Goal: Information Seeking & Learning: Learn about a topic

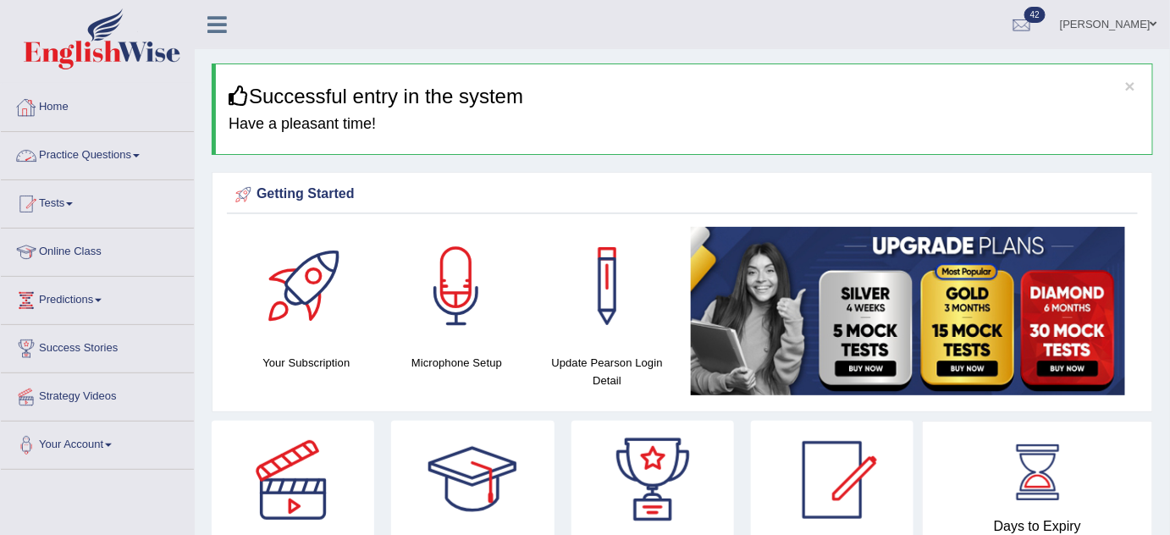
click at [73, 157] on link "Practice Questions" at bounding box center [97, 153] width 193 height 42
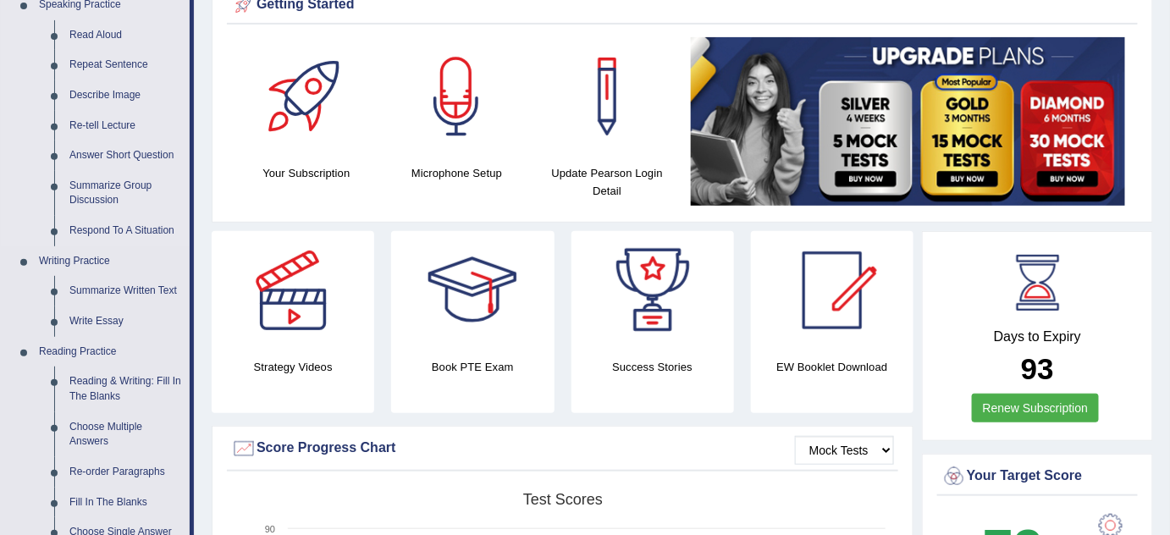
scroll to position [198, 0]
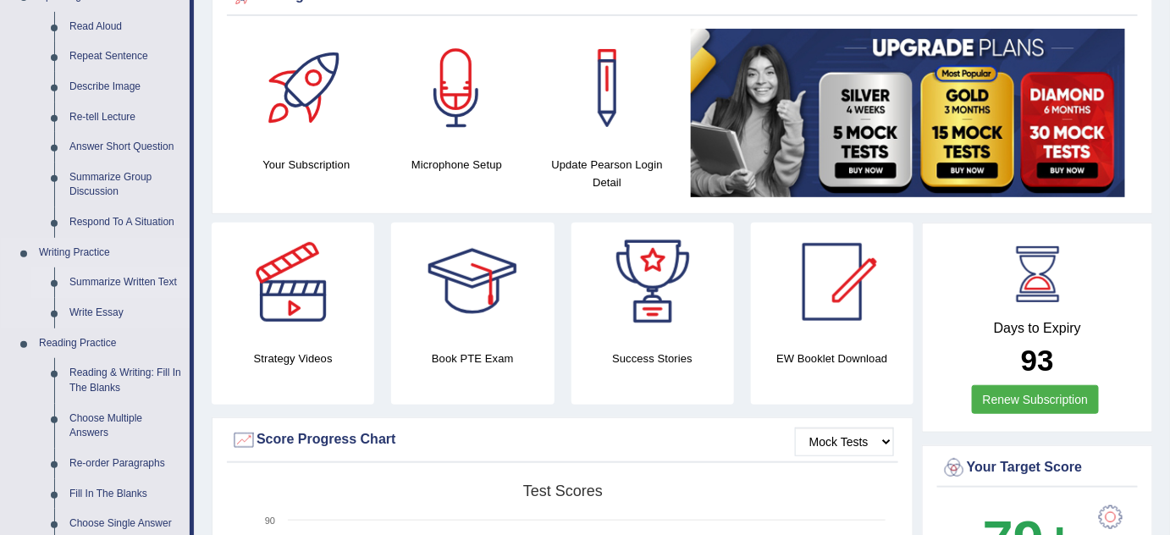
click at [135, 281] on link "Summarize Written Text" at bounding box center [126, 283] width 128 height 30
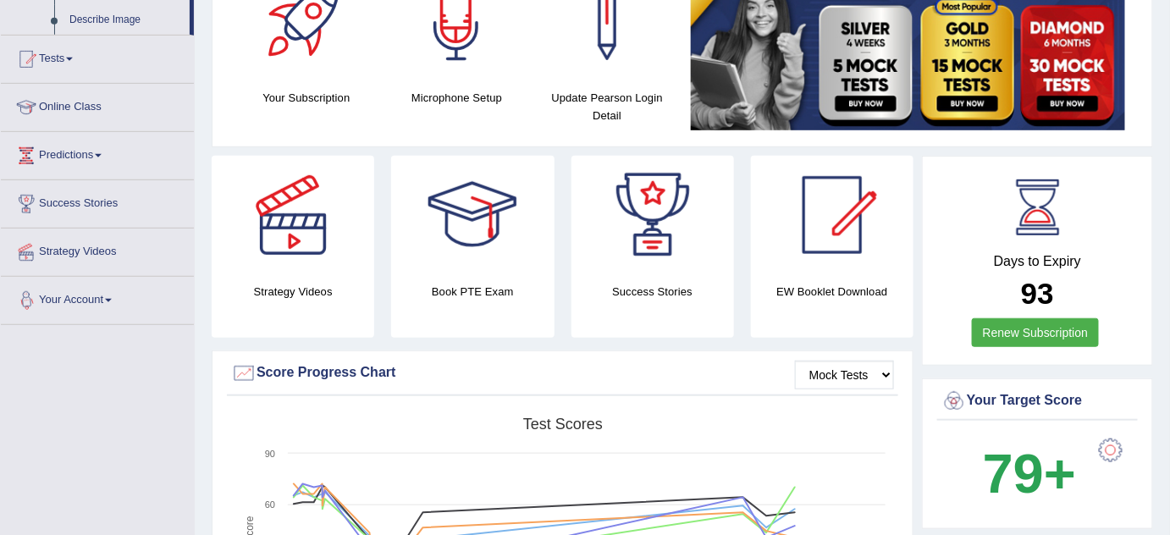
scroll to position [362, 0]
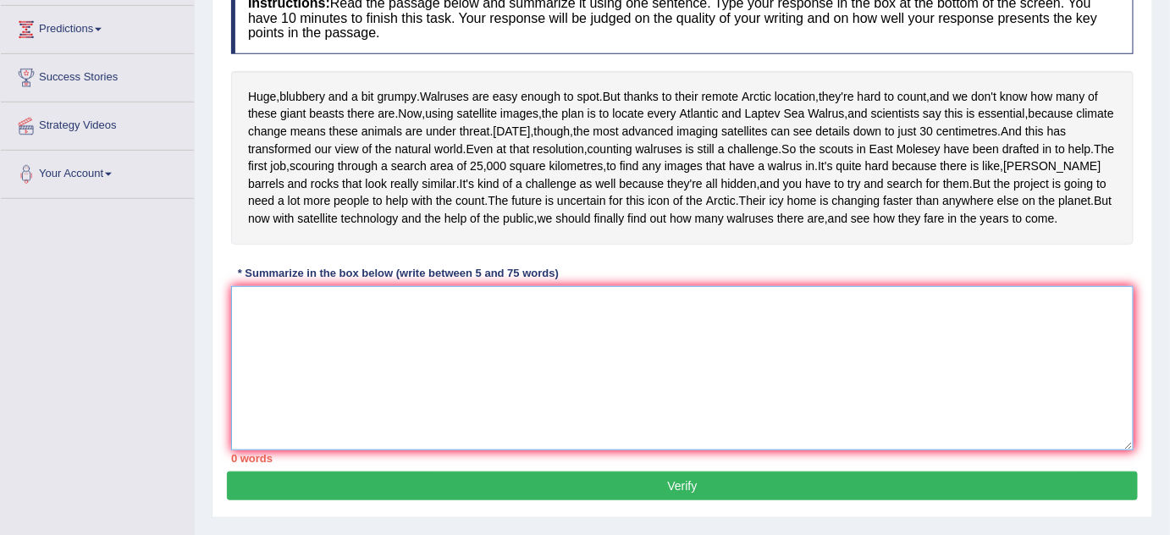
click at [366, 392] on textarea at bounding box center [682, 368] width 903 height 164
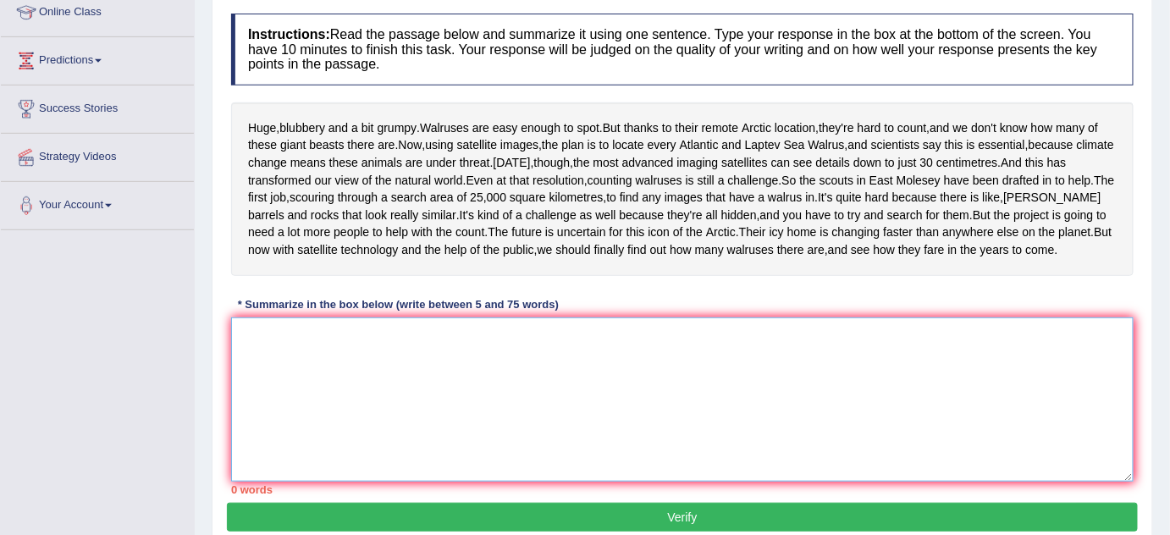
scroll to position [237, 0]
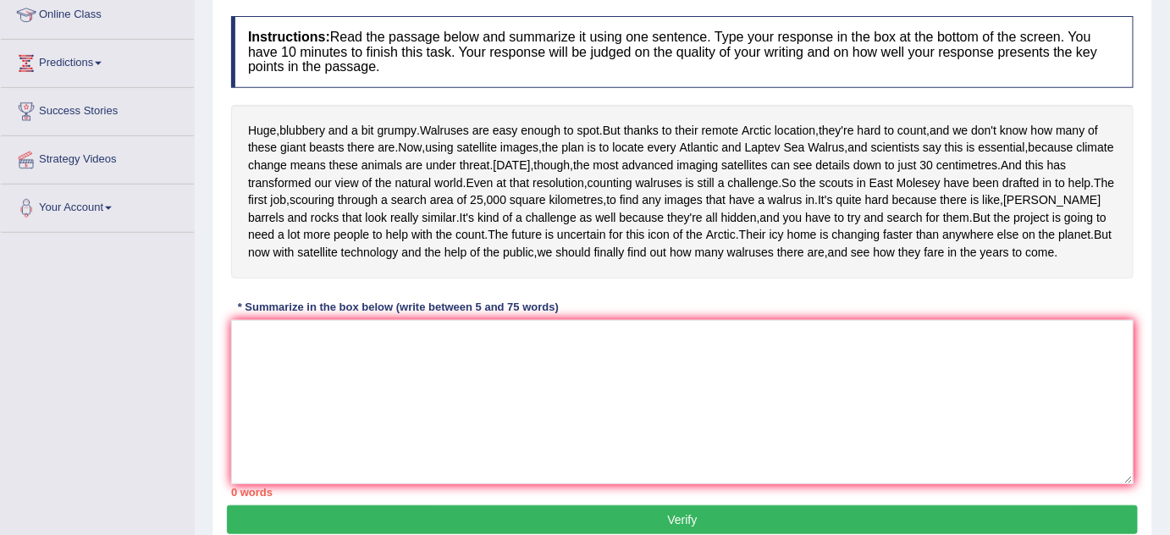
click at [622, 178] on div "Huge , blubbery and a bit grumpy . Walruses are easy enough to spot . But thank…" at bounding box center [682, 192] width 903 height 174
click at [284, 456] on textarea at bounding box center [682, 402] width 903 height 164
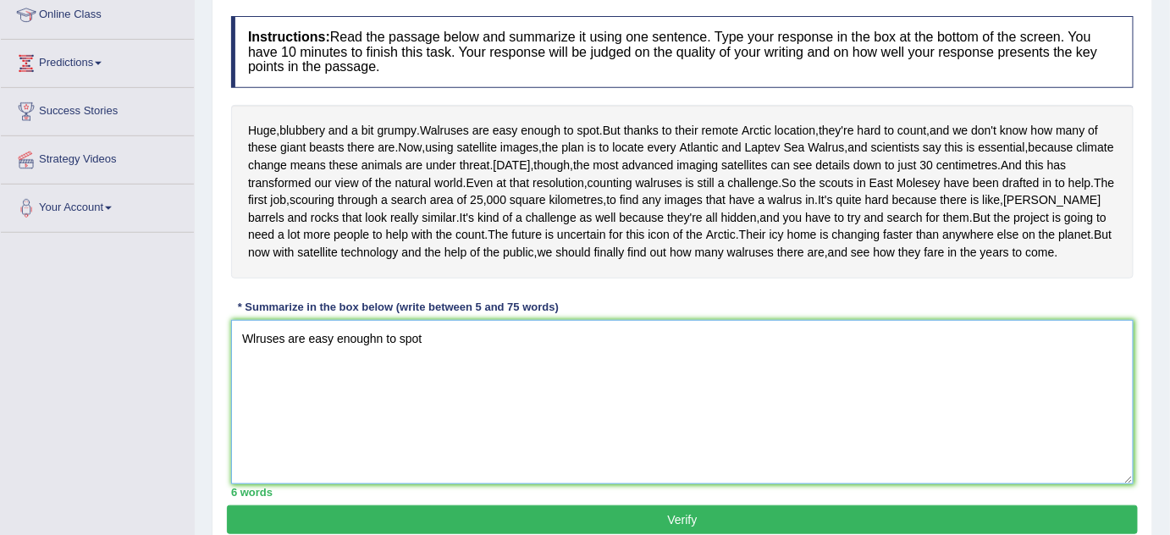
click at [380, 422] on textarea "Wlruses are easy enoughn to spot" at bounding box center [682, 402] width 903 height 164
click at [418, 423] on textarea "Wlruses are easy enough to spot" at bounding box center [682, 402] width 903 height 164
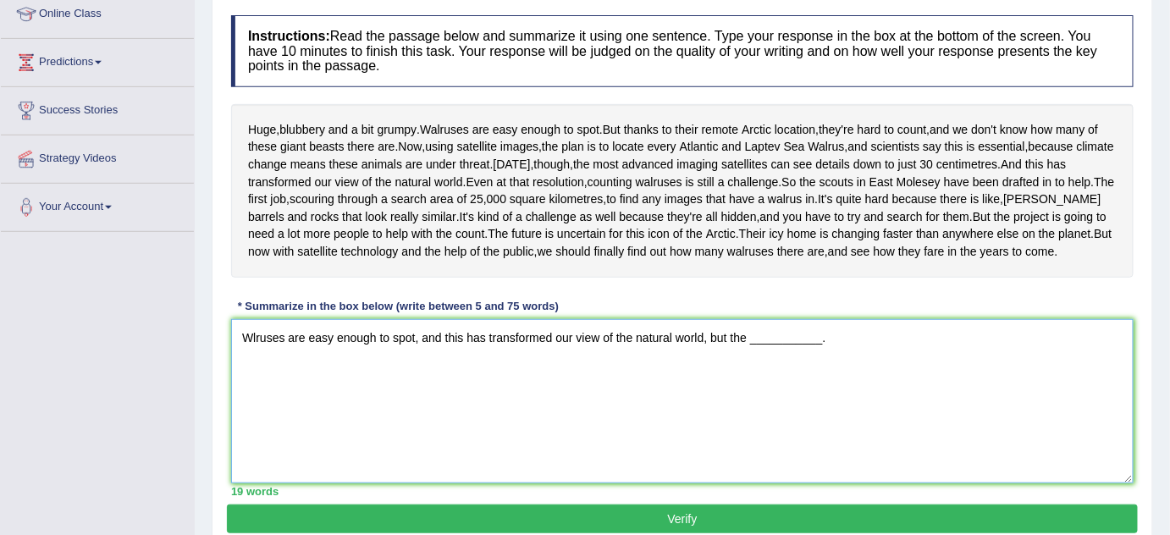
scroll to position [309, 0]
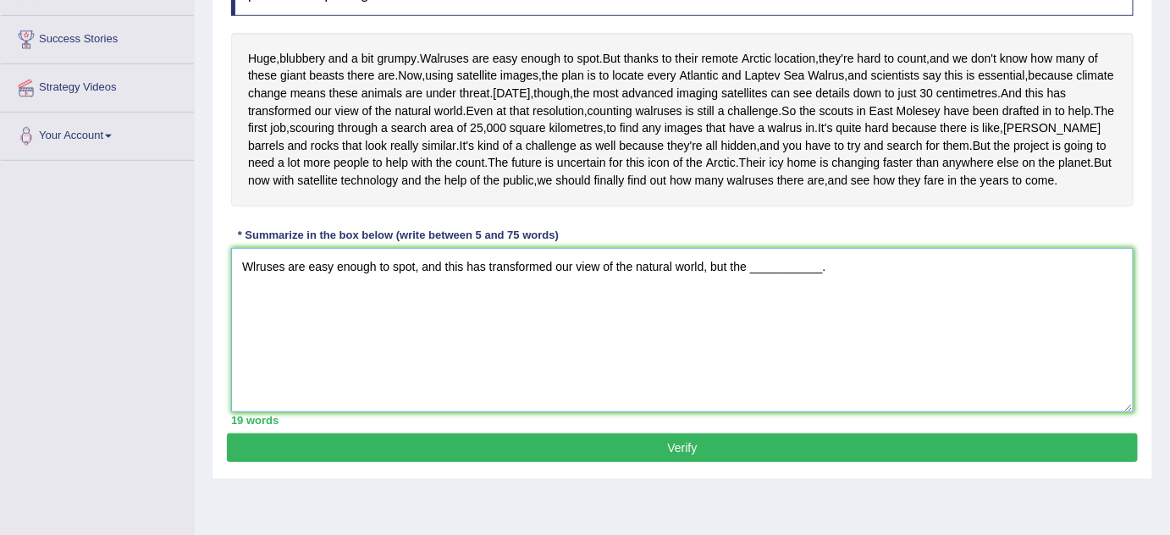
drag, startPoint x: 442, startPoint y: 351, endPoint x: 862, endPoint y: 353, distance: 420.0
click at [862, 353] on textarea "Wlruses are easy enough to spot, and this has transformed our view of the natur…" at bounding box center [682, 330] width 903 height 164
type textarea "Wlruses are easy enough to spot, and"
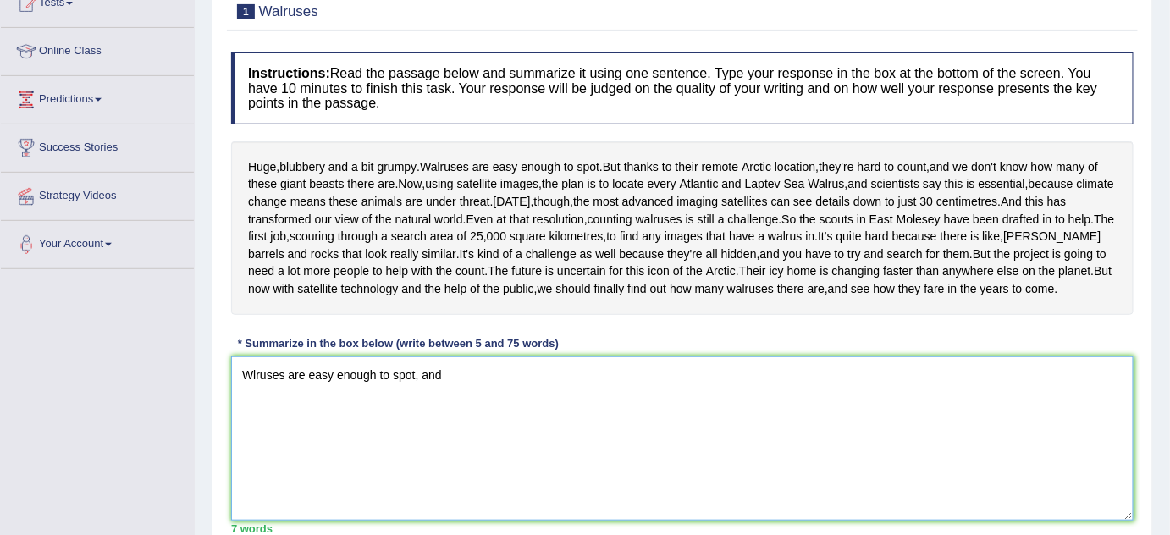
scroll to position [200, 0]
drag, startPoint x: 489, startPoint y: 462, endPoint x: 208, endPoint y: 476, distance: 280.6
click at [208, 476] on div "Home Practice Writing: Summarize Written Text Walruses You have already given a…" at bounding box center [682, 223] width 975 height 847
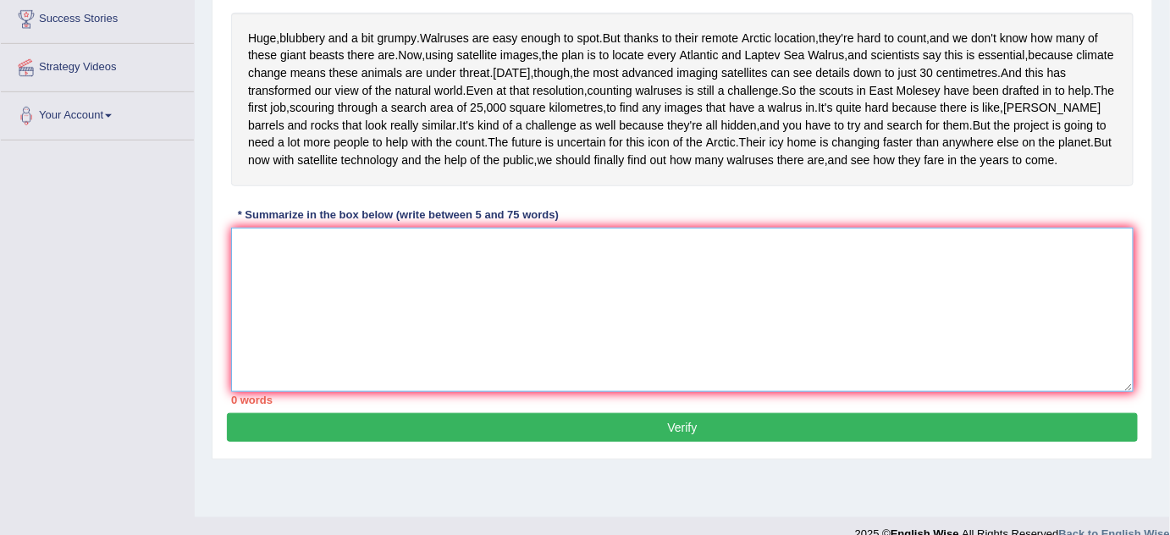
scroll to position [335, 0]
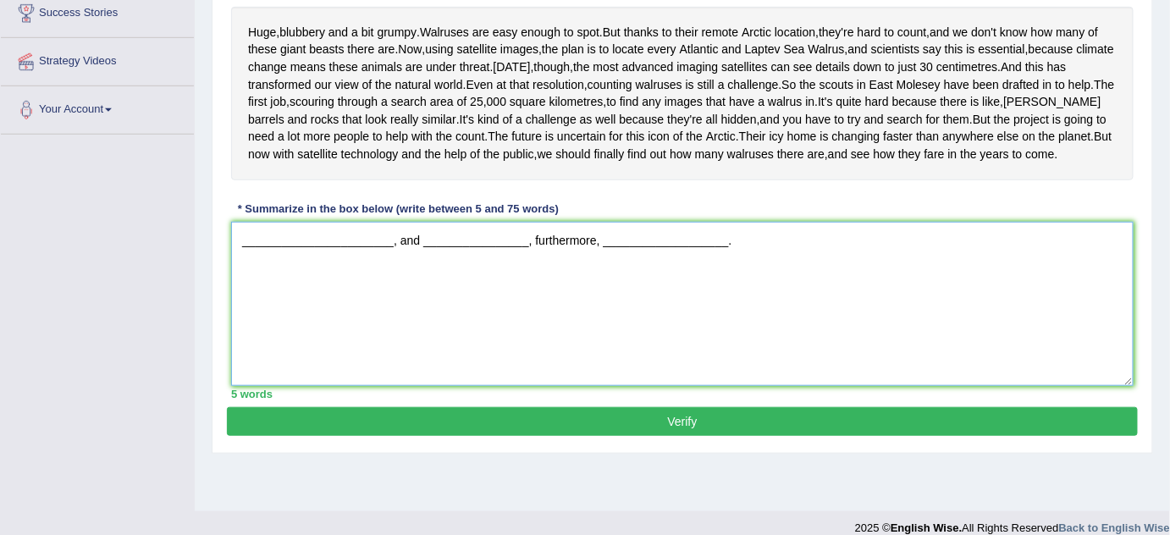
drag, startPoint x: 591, startPoint y: 329, endPoint x: 545, endPoint y: 331, distance: 45.8
click at [545, 331] on textarea "_______________________, and ________________, furthermore, ___________________." at bounding box center [682, 304] width 903 height 164
click at [557, 345] on textarea "_______________________, and ________________, furthermore, ___________________." at bounding box center [682, 304] width 903 height 164
type textarea "_______________________, and ________________, furthermore, ___________________."
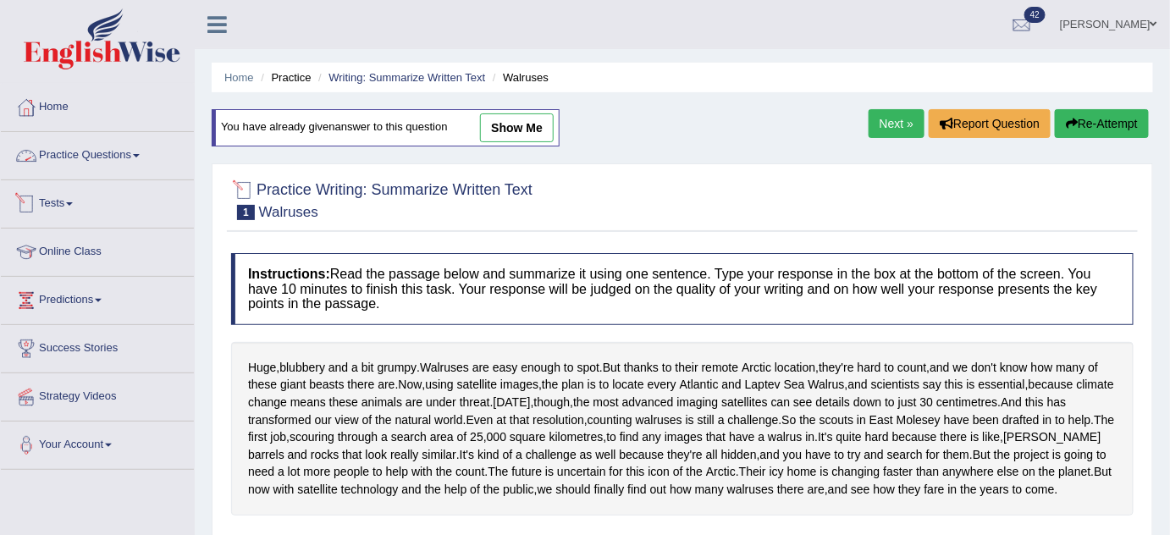
click at [116, 160] on link "Practice Questions" at bounding box center [97, 153] width 193 height 42
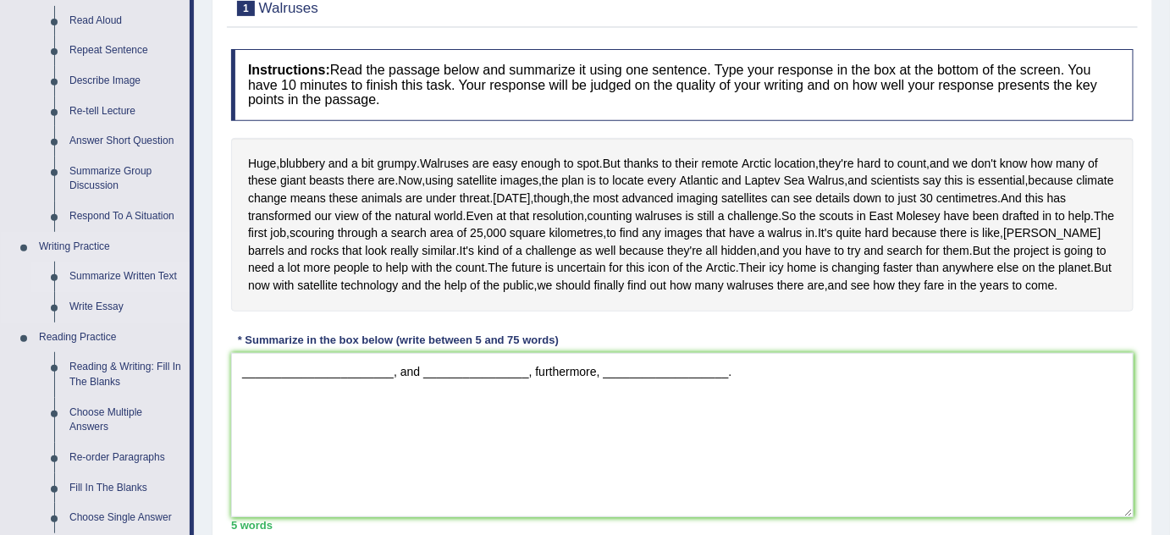
scroll to position [230, 0]
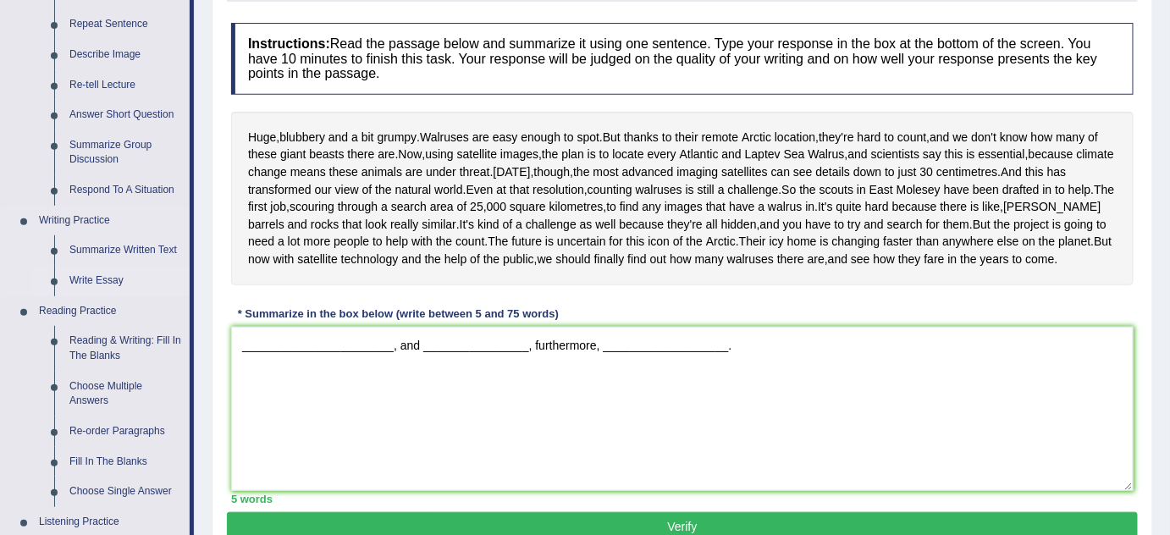
click at [95, 273] on link "Write Essay" at bounding box center [126, 281] width 128 height 30
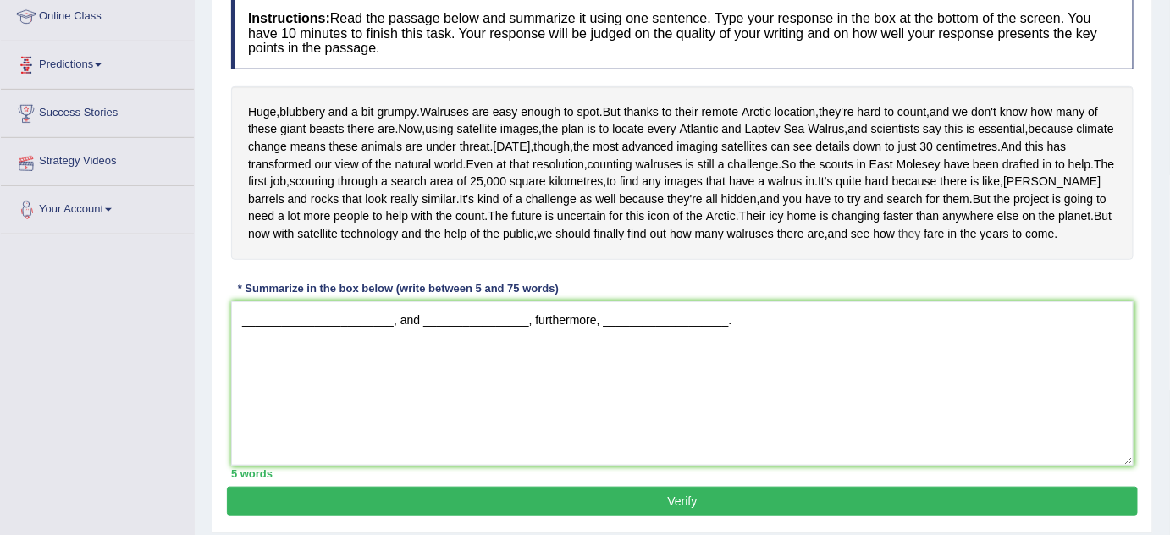
scroll to position [336, 0]
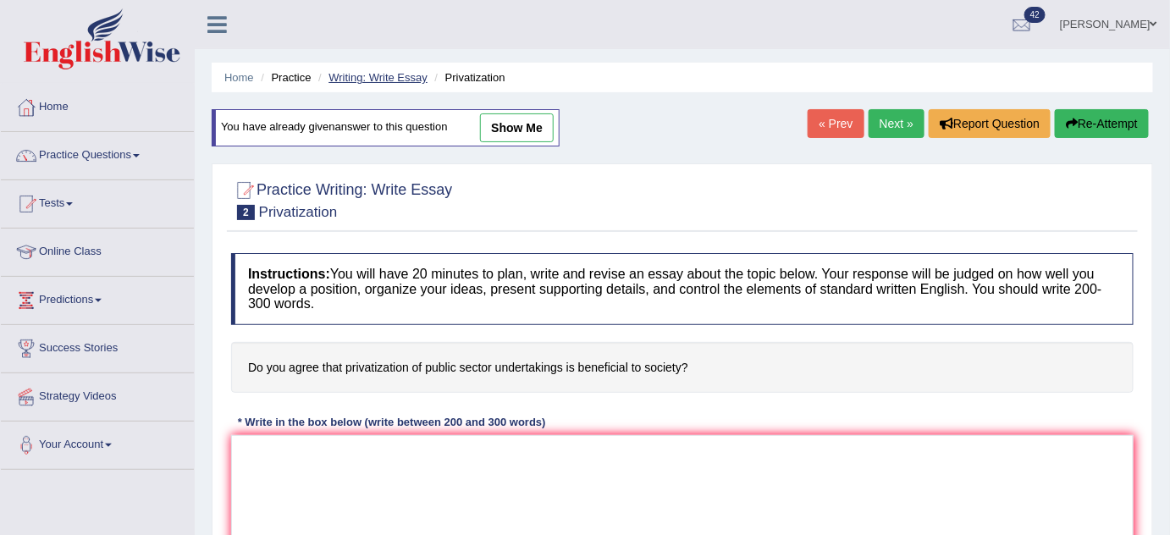
click at [404, 77] on link "Writing: Write Essay" at bounding box center [378, 77] width 99 height 13
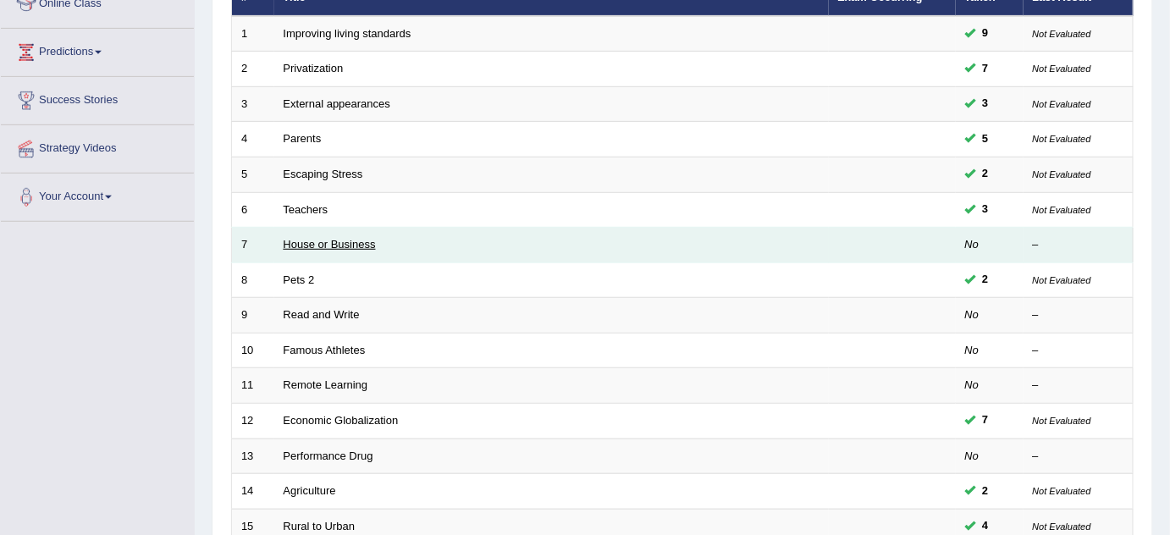
click at [343, 239] on link "House or Business" at bounding box center [330, 244] width 92 height 13
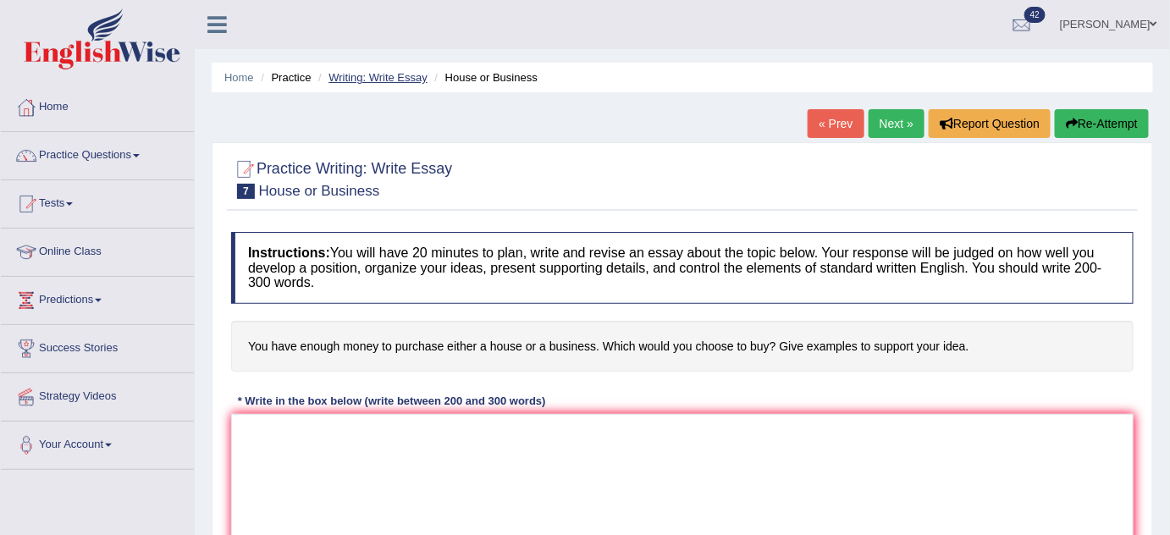
click at [389, 79] on link "Writing: Write Essay" at bounding box center [378, 77] width 99 height 13
